Goal: Complete application form

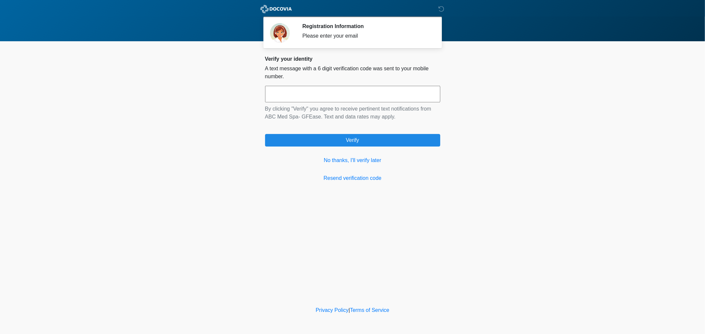
drag, startPoint x: 0, startPoint y: 0, endPoint x: 322, endPoint y: 97, distance: 336.4
click at [322, 97] on input "text" at bounding box center [352, 94] width 175 height 17
click at [334, 95] on input "text" at bounding box center [352, 94] width 175 height 17
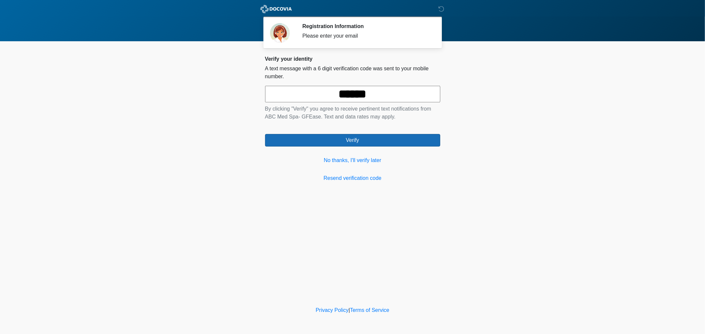
type input "******"
click at [345, 145] on button "Verify" at bounding box center [352, 140] width 175 height 13
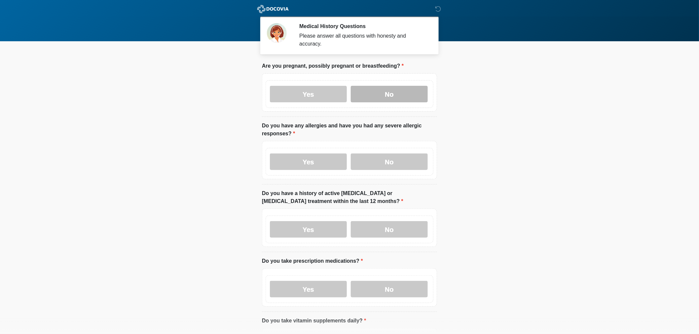
click at [370, 86] on label "No" at bounding box center [389, 94] width 77 height 17
drag, startPoint x: 323, startPoint y: 151, endPoint x: 328, endPoint y: 144, distance: 8.7
click at [322, 154] on label "Yes" at bounding box center [308, 162] width 77 height 17
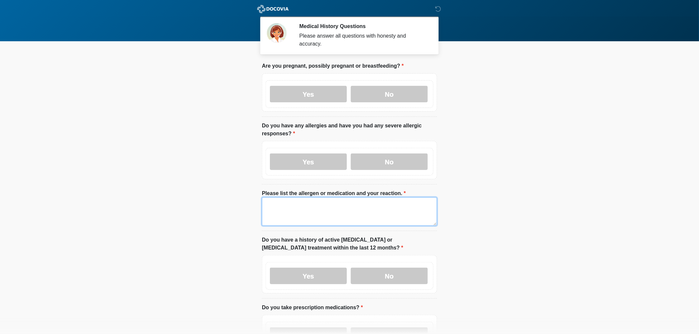
click at [299, 208] on textarea "Please list the allergen or medication and your reaction." at bounding box center [349, 212] width 175 height 28
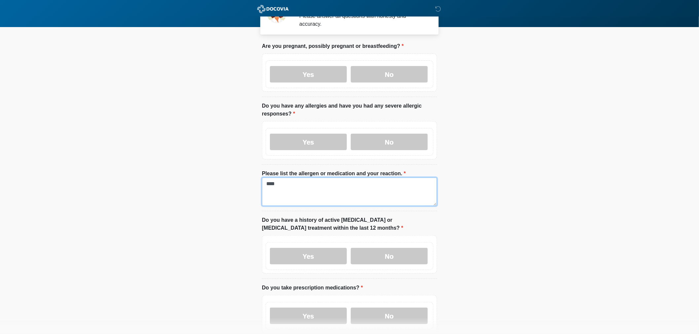
scroll to position [37, 0]
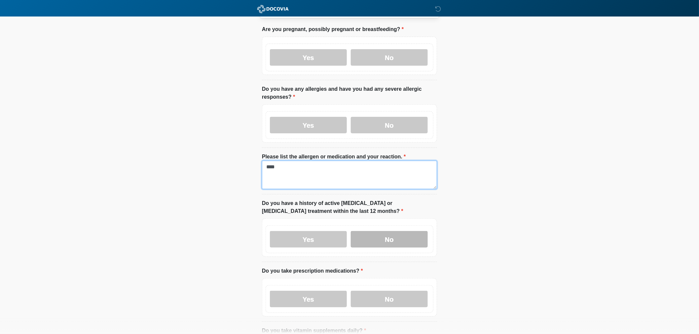
type textarea "****"
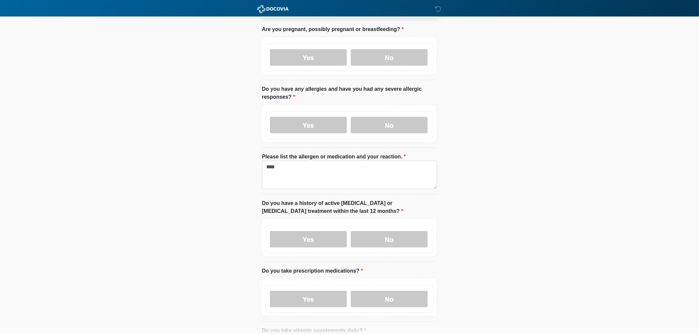
drag, startPoint x: 374, startPoint y: 237, endPoint x: 428, endPoint y: 176, distance: 81.2
click at [375, 236] on label "No" at bounding box center [389, 239] width 77 height 17
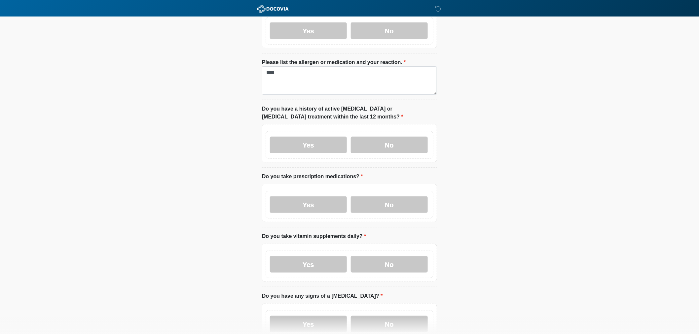
scroll to position [147, 0]
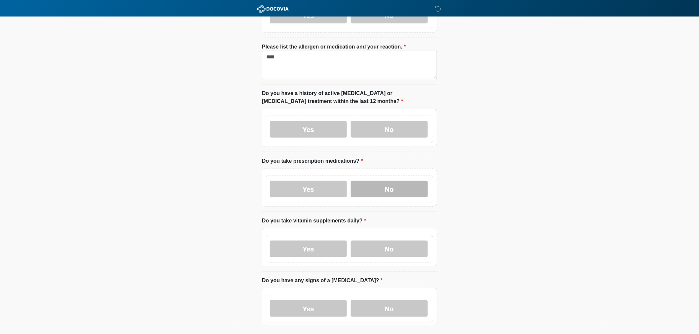
click at [382, 184] on label "No" at bounding box center [389, 189] width 77 height 17
drag, startPoint x: 379, startPoint y: 250, endPoint x: 384, endPoint y: 240, distance: 11.6
click at [379, 249] on label "No" at bounding box center [389, 249] width 77 height 17
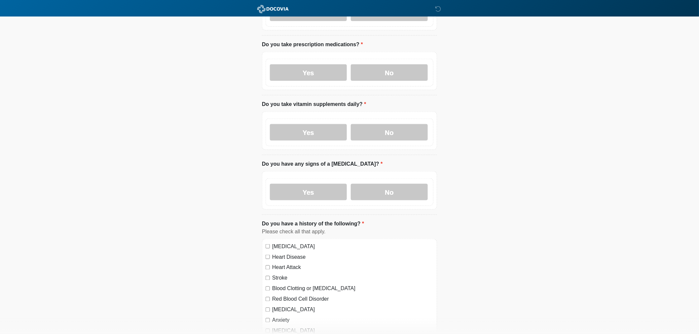
scroll to position [293, 0]
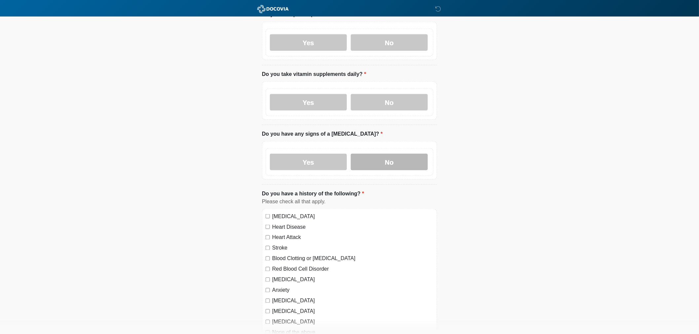
drag, startPoint x: 381, startPoint y: 165, endPoint x: 378, endPoint y: 159, distance: 7.4
click at [381, 163] on div "Yes No" at bounding box center [350, 162] width 168 height 28
drag, startPoint x: 378, startPoint y: 159, endPoint x: 370, endPoint y: 153, distance: 9.9
click at [377, 156] on label "No" at bounding box center [389, 162] width 77 height 17
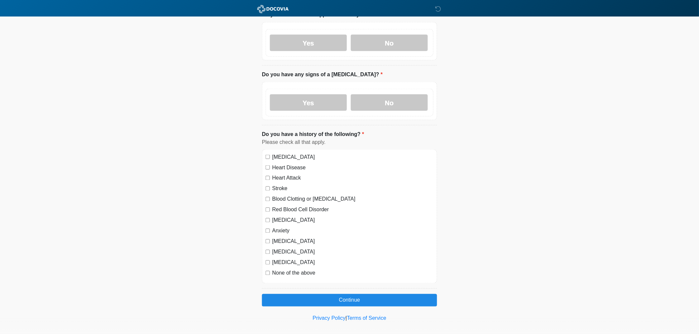
scroll to position [356, 0]
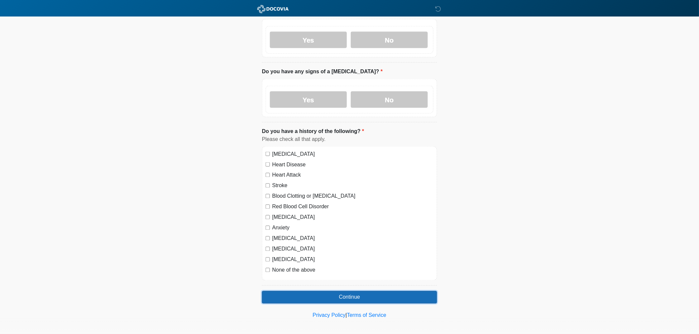
click at [329, 291] on button "Continue" at bounding box center [349, 297] width 175 height 13
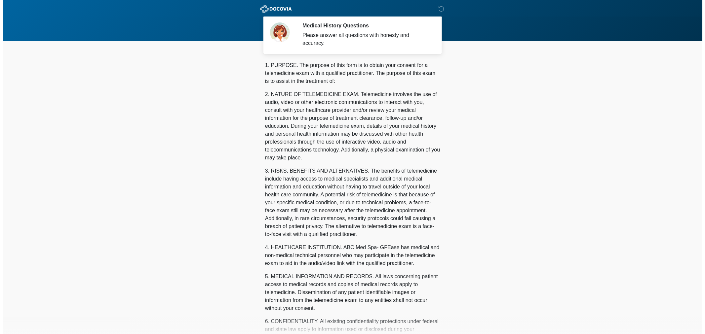
scroll to position [0, 0]
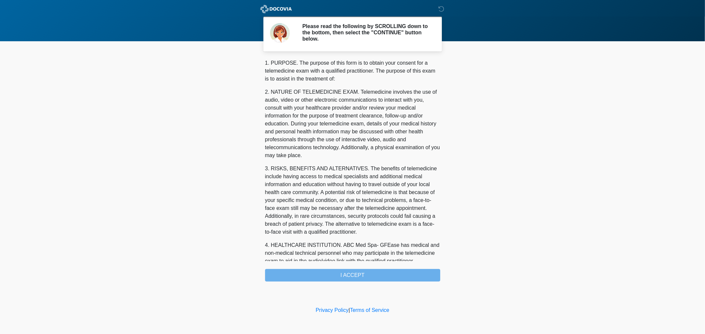
drag, startPoint x: 517, startPoint y: 183, endPoint x: 490, endPoint y: 186, distance: 27.2
click at [516, 183] on body "DOCOVIA Please read the following by SCROLLING down to the bottom, then select …" at bounding box center [352, 167] width 705 height 334
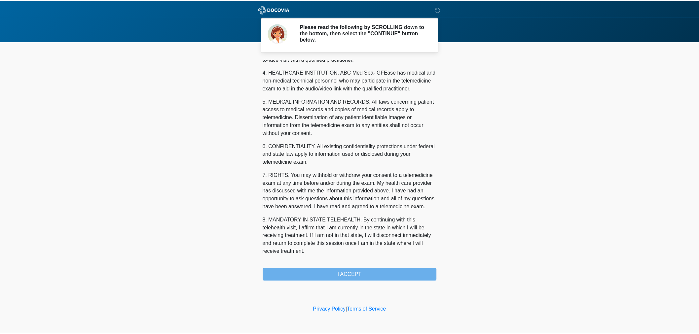
scroll to position [189, 0]
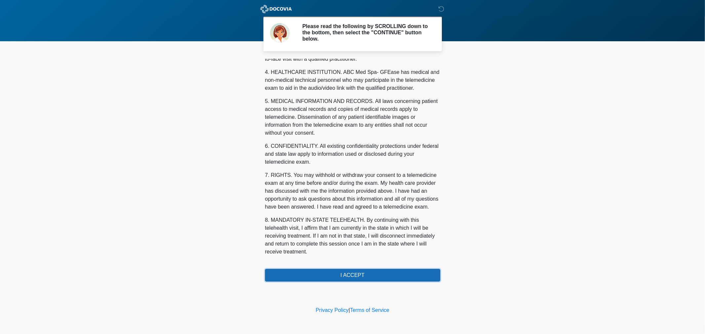
click at [344, 275] on button "I ACCEPT" at bounding box center [352, 275] width 175 height 13
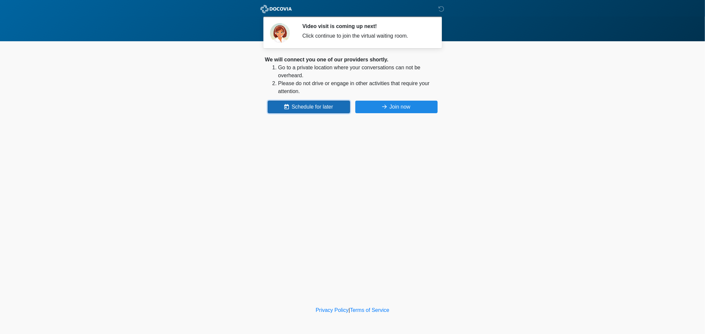
click at [295, 107] on button "Schedule for later" at bounding box center [309, 107] width 82 height 13
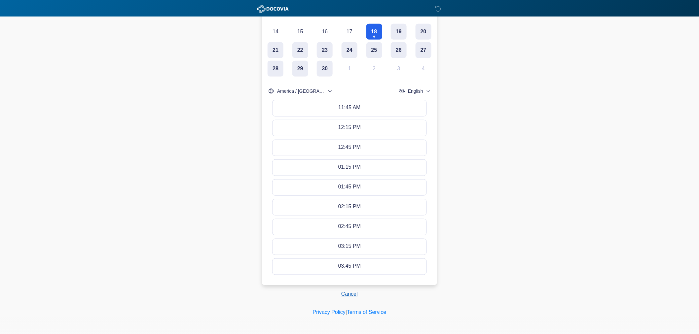
scroll to position [185, 0]
click at [348, 292] on button "Cancel" at bounding box center [349, 293] width 25 height 13
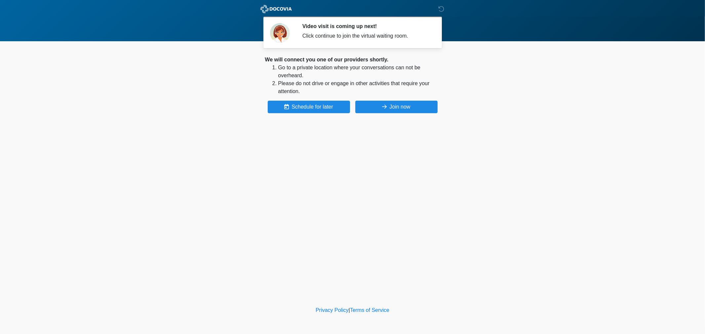
click at [391, 219] on div "DOCOVIA Video visit is coming up next! Click continue to join the virtual waiti…" at bounding box center [352, 153] width 198 height 292
click at [372, 223] on div "DOCOVIA Video visit is coming up next! Click continue to join the virtual waiti…" at bounding box center [352, 153] width 198 height 292
drag, startPoint x: 594, startPoint y: 191, endPoint x: 451, endPoint y: 15, distance: 226.8
click at [592, 187] on body "DOCOVIA Video visit is coming up next! Click continue to join the virtual waiti…" at bounding box center [352, 167] width 705 height 334
